Goal: Task Accomplishment & Management: Use online tool/utility

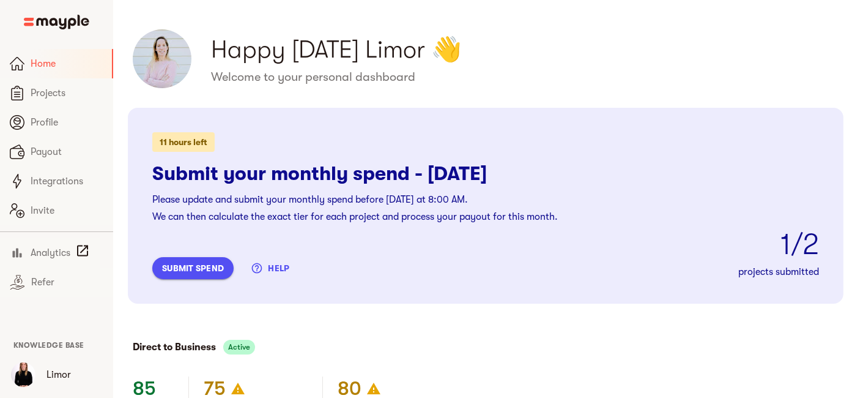
click at [191, 270] on span "submit spend" at bounding box center [193, 268] width 62 height 15
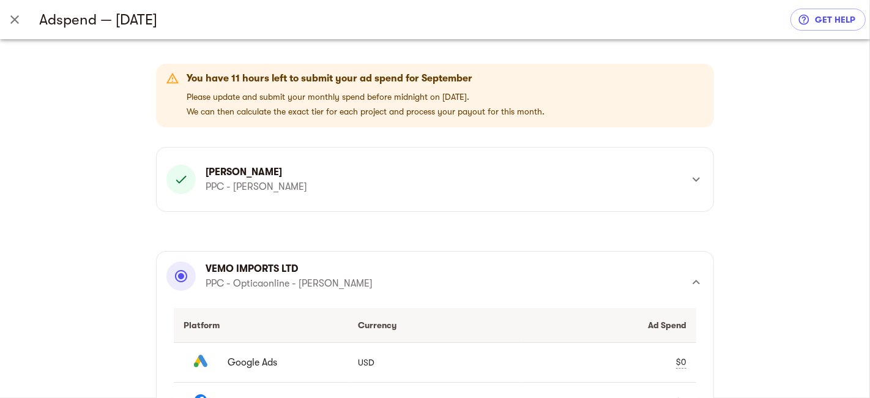
scroll to position [176, 0]
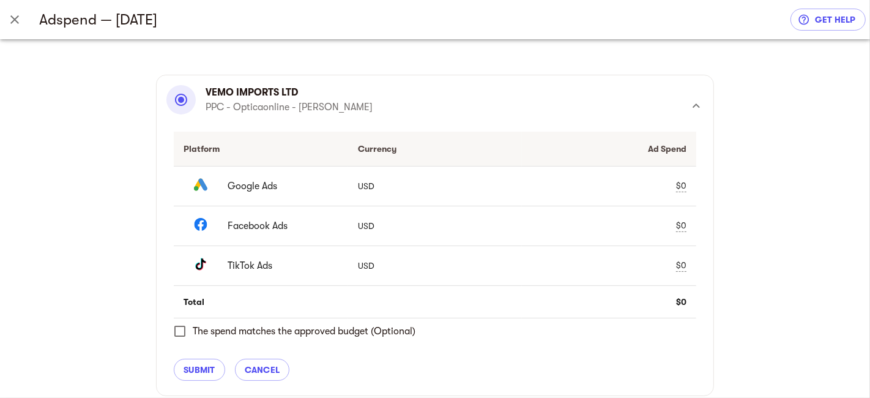
click at [679, 182] on div "$0" at bounding box center [681, 185] width 10 height 13
click at [678, 223] on div "$0" at bounding box center [681, 225] width 10 height 13
type input "7322.94"
drag, startPoint x: 563, startPoint y: 180, endPoint x: 549, endPoint y: 183, distance: 13.7
click at [549, 183] on div "0" at bounding box center [590, 185] width 116 height 17
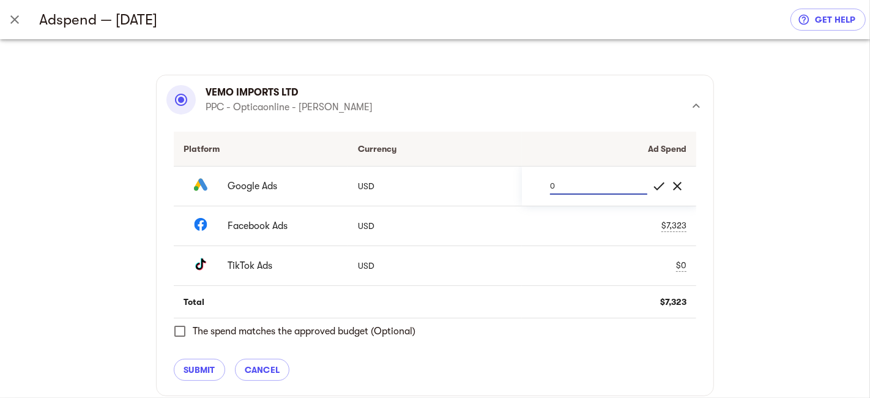
paste input "7113.62"
type input "7113.62"
click at [657, 180] on span "check" at bounding box center [659, 186] width 15 height 15
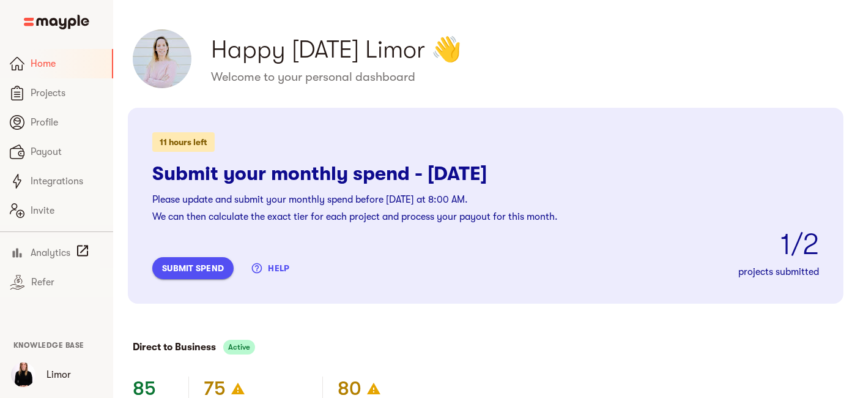
click at [208, 264] on span "submit spend" at bounding box center [193, 268] width 62 height 15
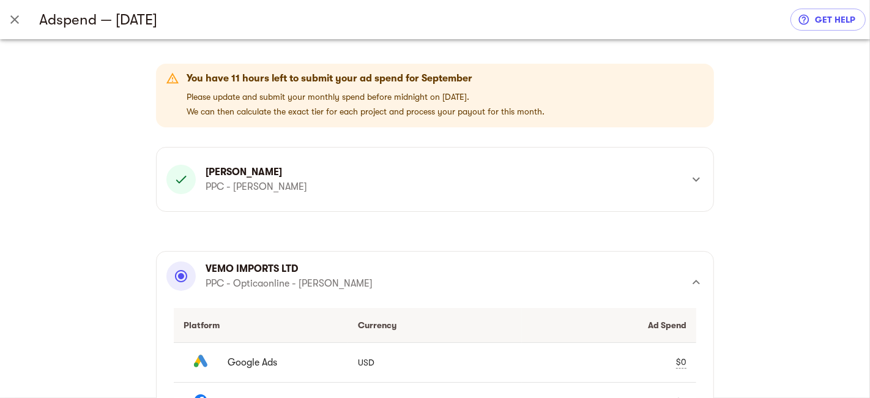
scroll to position [136, 0]
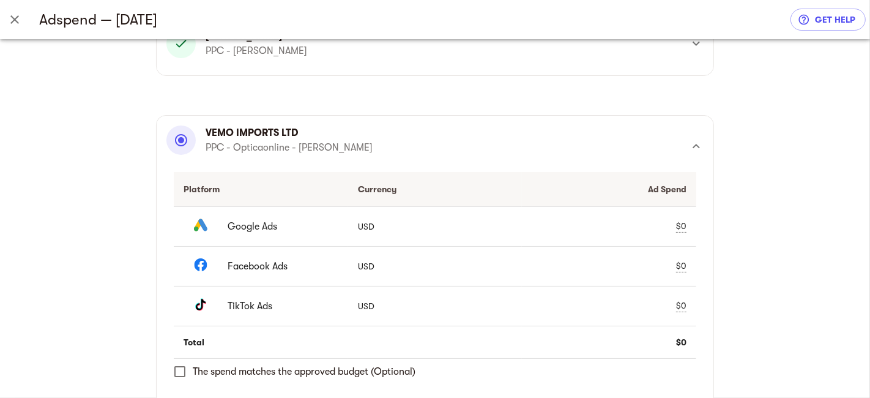
click at [676, 224] on div "$0" at bounding box center [681, 226] width 10 height 13
type input "7214"
click at [678, 261] on div "$0" at bounding box center [681, 265] width 10 height 13
type input "7219"
